Goal: Check status

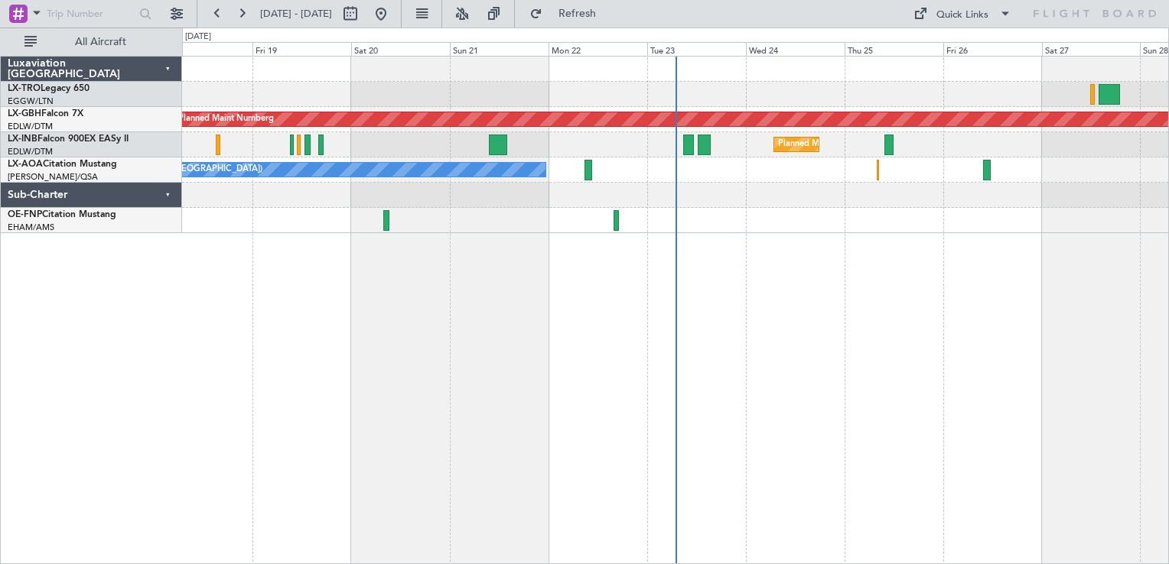
click at [1081, 290] on div "Unplanned Maint Athens (Eleftherios Venizelos Intl) Planned Maint Nurnberg Plan…" at bounding box center [675, 310] width 987 height 509
click at [1062, 312] on div "Unplanned Maint Athens (Eleftherios Venizelos Intl) Planned Maint Nurnberg Plan…" at bounding box center [675, 310] width 987 height 509
